Goal: Download file/media

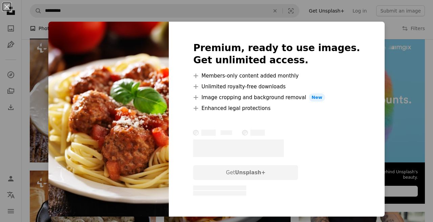
scroll to position [0, 171]
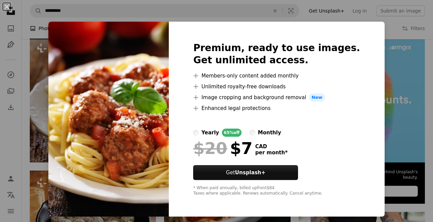
click at [403, 55] on div "An X shape Premium, ready to use images. Get unlimited access. A plus sign Memb…" at bounding box center [216, 111] width 433 height 222
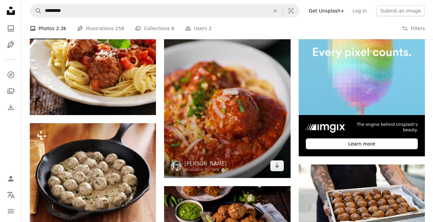
scroll to position [181, 0]
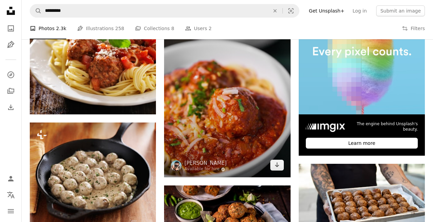
click at [277, 170] on img at bounding box center [227, 82] width 126 height 189
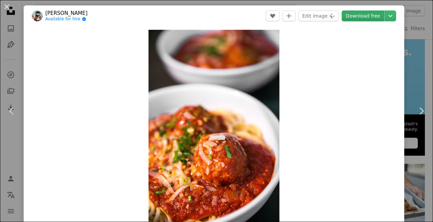
click at [370, 18] on link "Download free" at bounding box center [363, 15] width 43 height 11
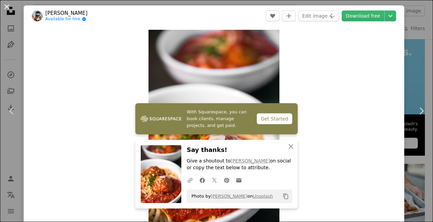
click at [7, 6] on button "An X shape" at bounding box center [7, 7] width 8 height 8
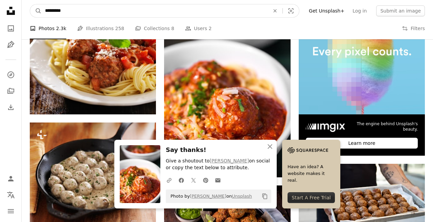
drag, startPoint x: 81, startPoint y: 9, endPoint x: -32, endPoint y: 2, distance: 113.2
type input "**********"
click at [36, 11] on button "A magnifying glass" at bounding box center [35, 10] width 11 height 13
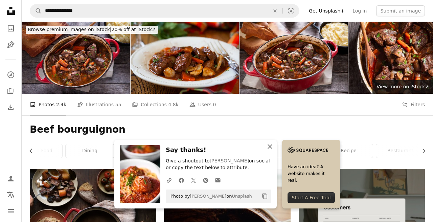
click at [270, 147] on icon "button" at bounding box center [269, 146] width 5 height 5
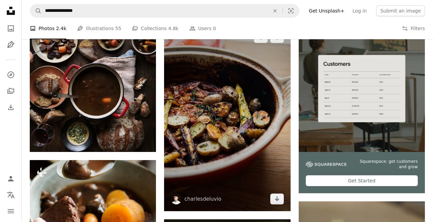
scroll to position [144, 0]
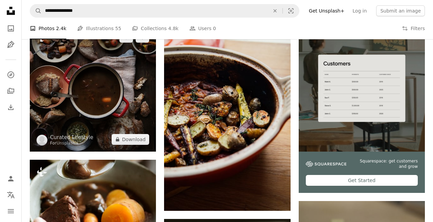
click at [120, 77] on img at bounding box center [93, 88] width 126 height 126
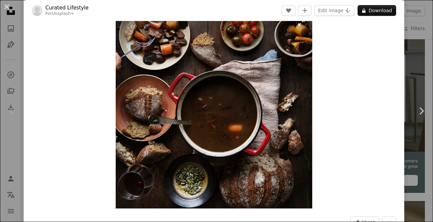
scroll to position [22, 0]
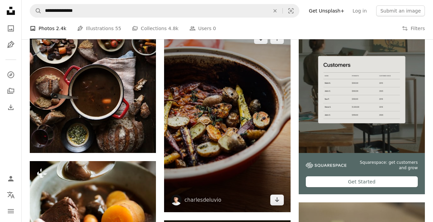
scroll to position [143, 0]
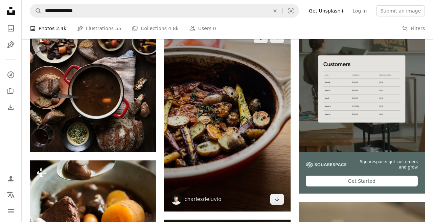
click at [242, 124] on img at bounding box center [227, 119] width 126 height 186
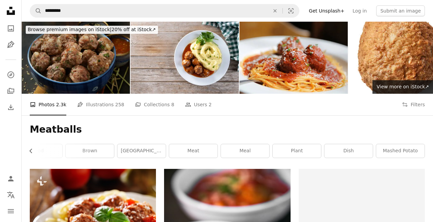
scroll to position [181, 0]
